Goal: Navigation & Orientation: Find specific page/section

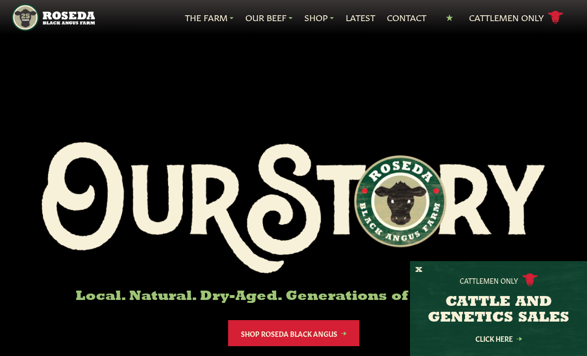
click at [417, 260] on img at bounding box center [293, 208] width 503 height 132
click at [417, 268] on button "X" at bounding box center [418, 270] width 7 height 10
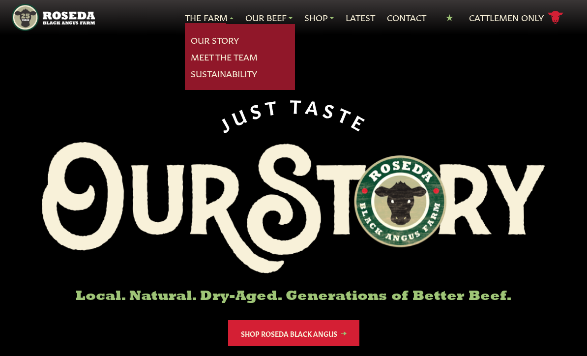
click at [252, 56] on link "Meet The Team" at bounding box center [224, 57] width 67 height 13
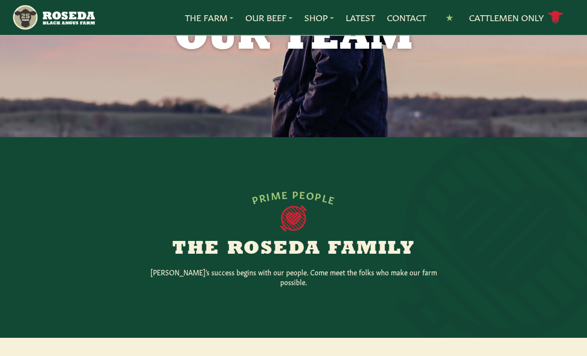
scroll to position [90, 0]
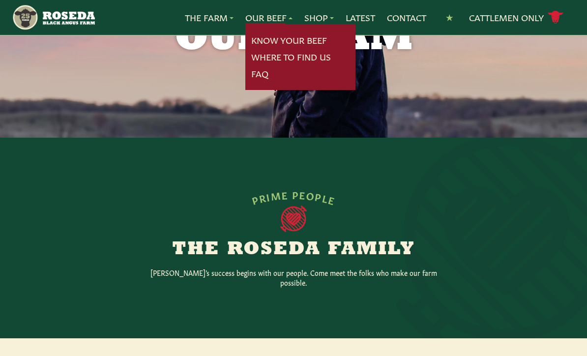
click at [311, 38] on link "Know Your Beef" at bounding box center [289, 40] width 76 height 13
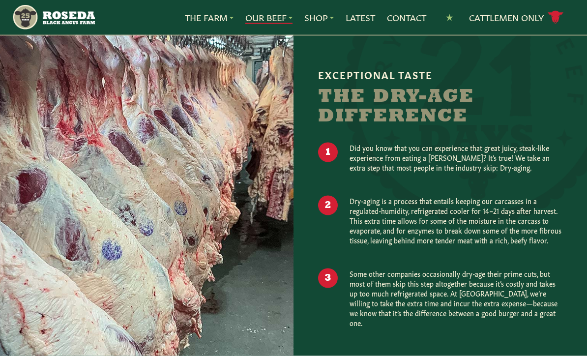
scroll to position [729, 0]
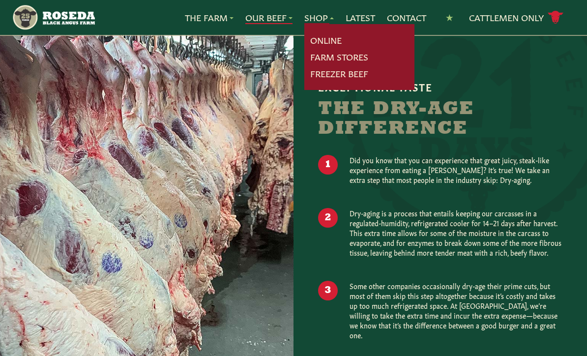
click at [331, 36] on link "Online" at bounding box center [325, 40] width 31 height 13
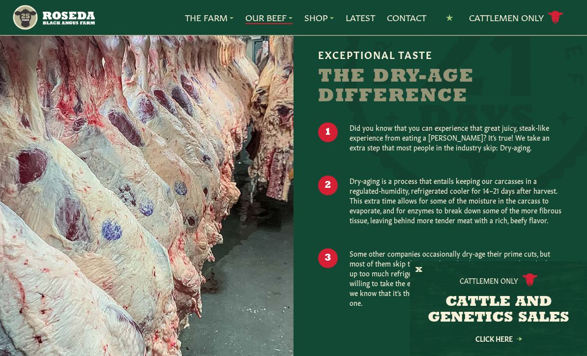
click at [515, 19] on link "Cattlemen Only cattle icon copy Created with Sketch." at bounding box center [516, 17] width 94 height 17
